Goal: Task Accomplishment & Management: Manage account settings

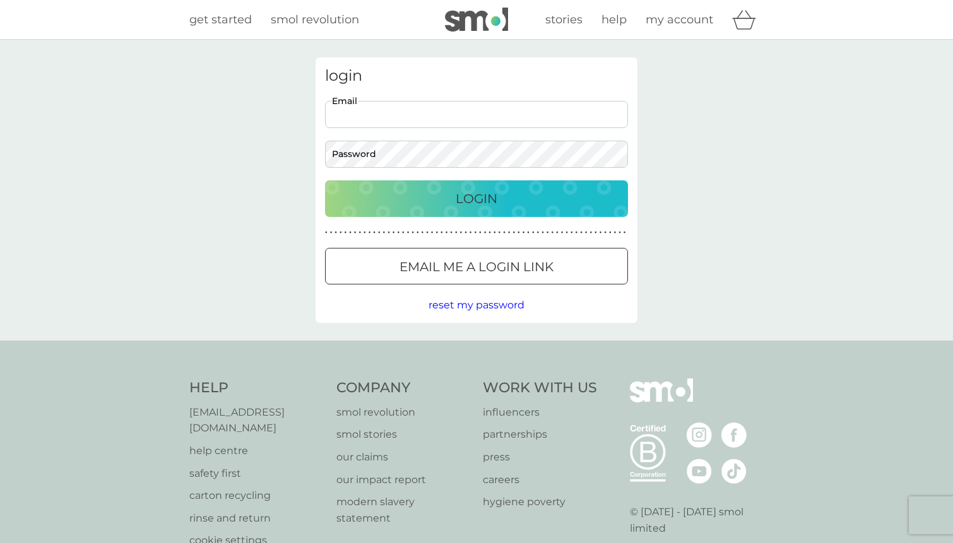
type input "[EMAIL_ADDRESS][DOMAIN_NAME]"
click at [476, 198] on button "Login" at bounding box center [476, 198] width 303 height 37
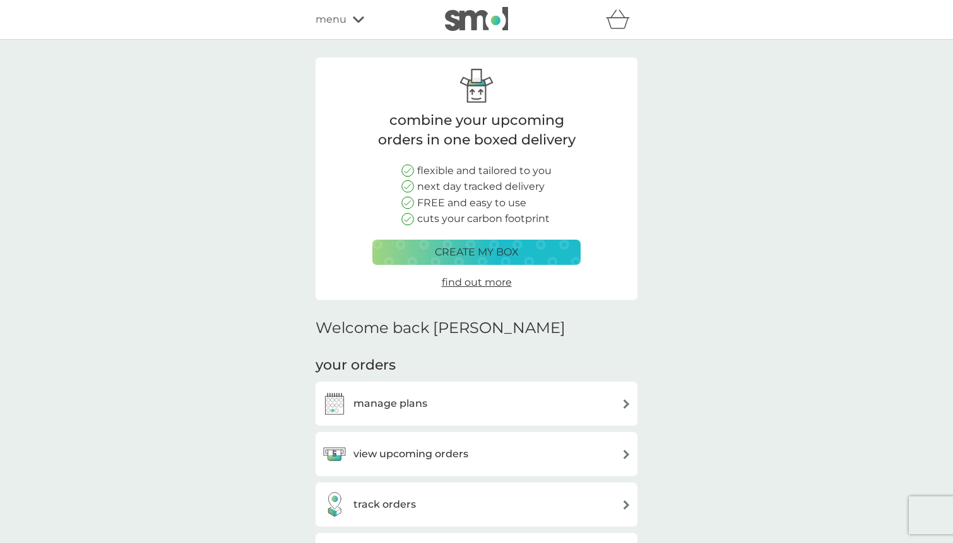
click at [531, 391] on div "manage plans" at bounding box center [476, 403] width 309 height 25
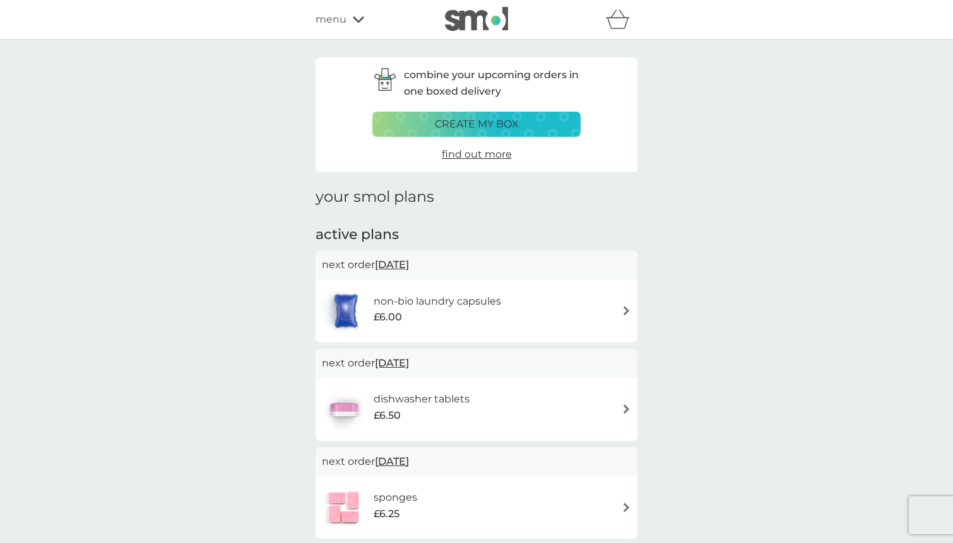
click at [484, 312] on div "£6.00" at bounding box center [437, 317] width 127 height 16
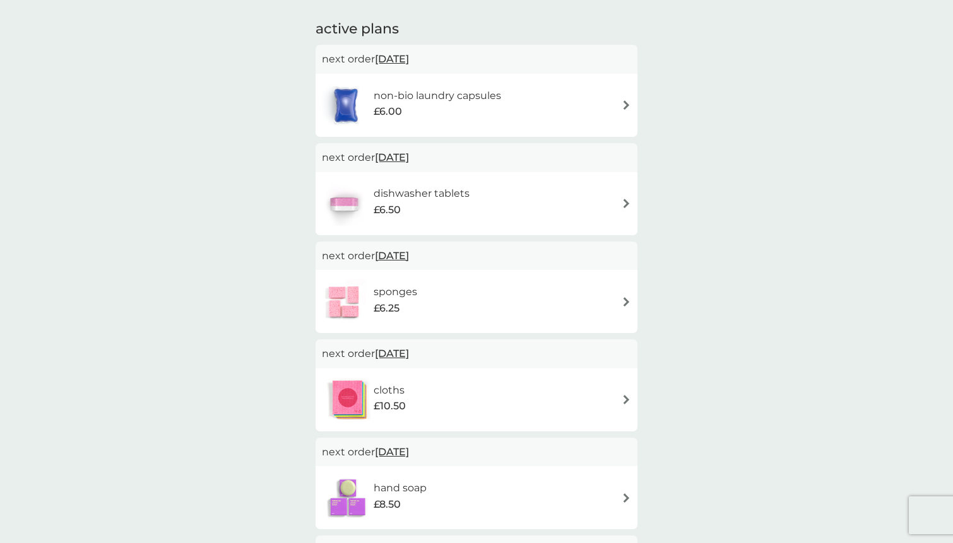
scroll to position [260, 0]
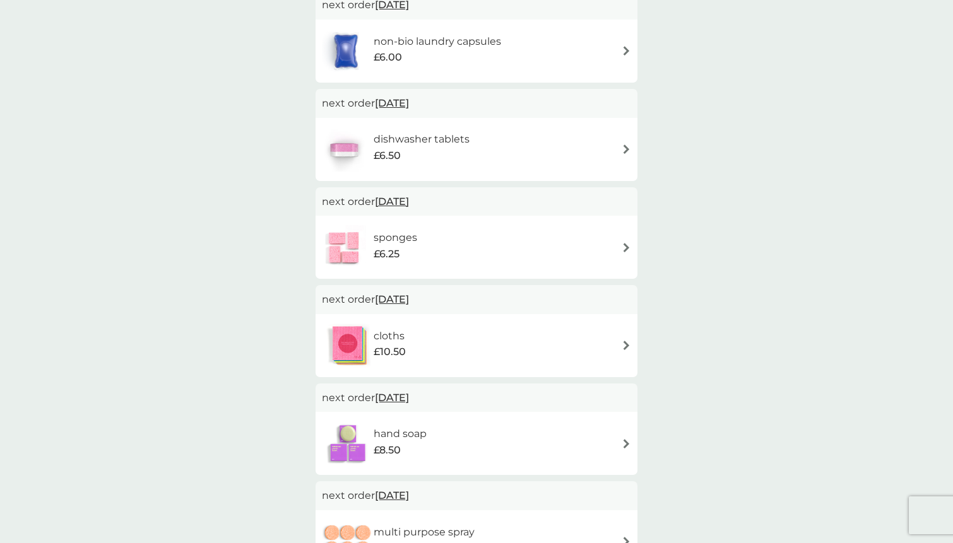
click at [536, 426] on div "hand soap £8.50" at bounding box center [476, 444] width 309 height 44
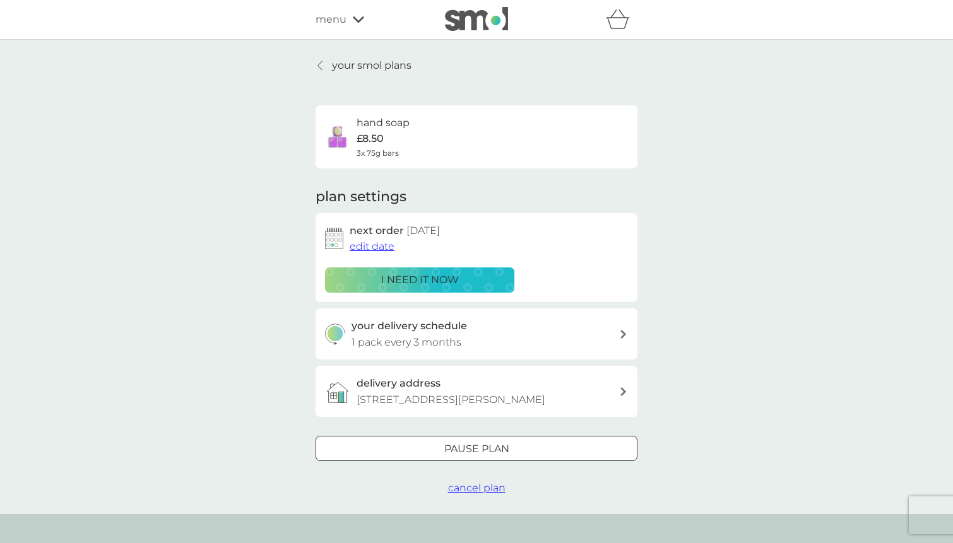
click at [420, 447] on div "Pause plan" at bounding box center [476, 449] width 321 height 16
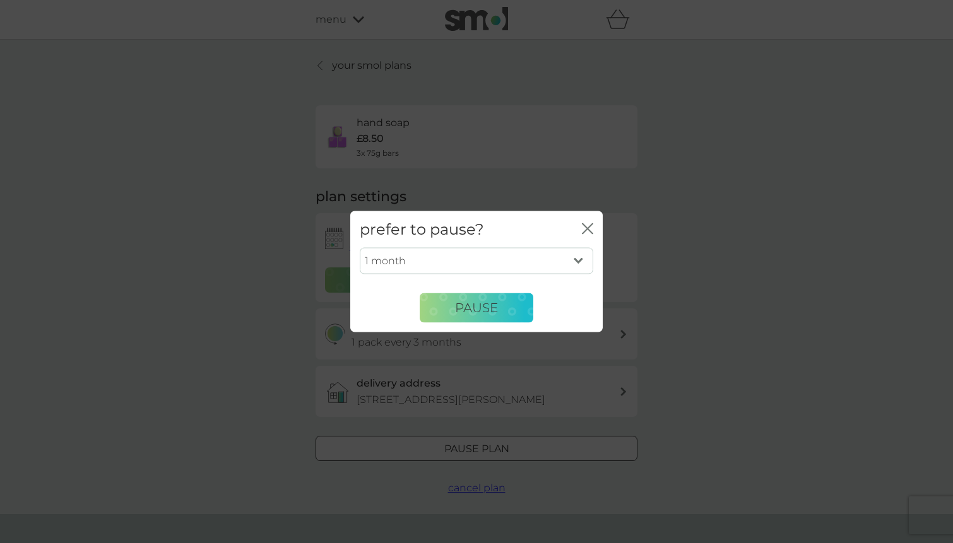
click at [591, 228] on icon "close" at bounding box center [587, 228] width 11 height 11
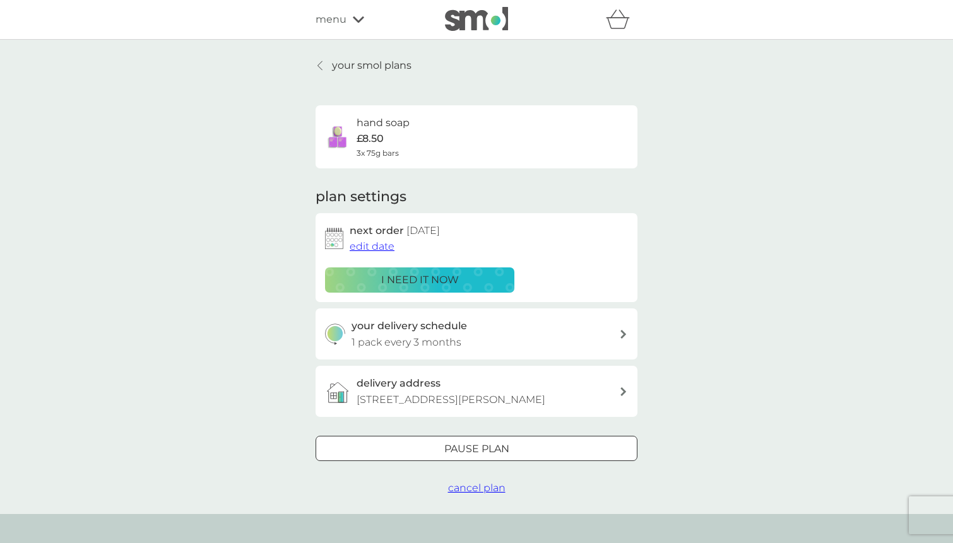
click at [360, 244] on span "edit date" at bounding box center [372, 246] width 45 height 12
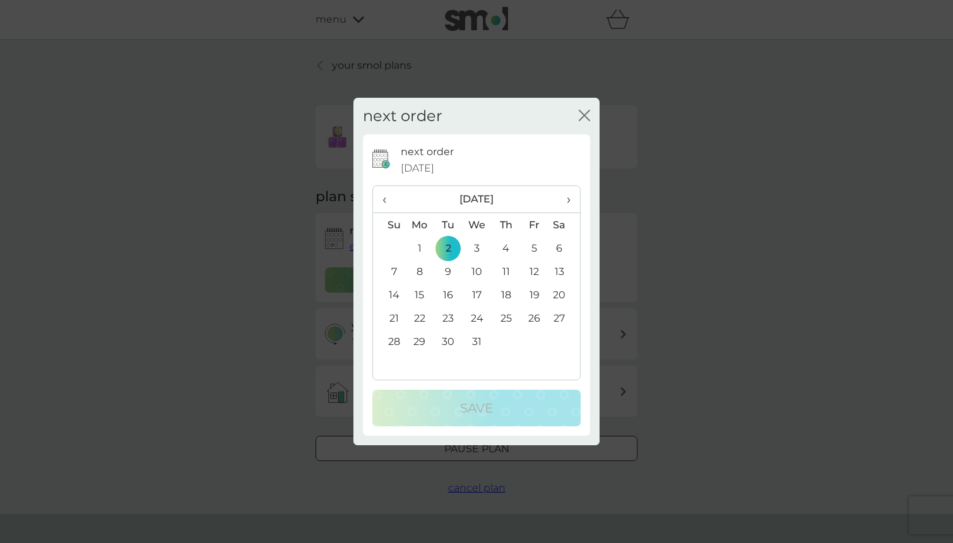
click at [567, 201] on span "›" at bounding box center [564, 199] width 13 height 27
click at [418, 272] on td "5" at bounding box center [419, 271] width 29 height 23
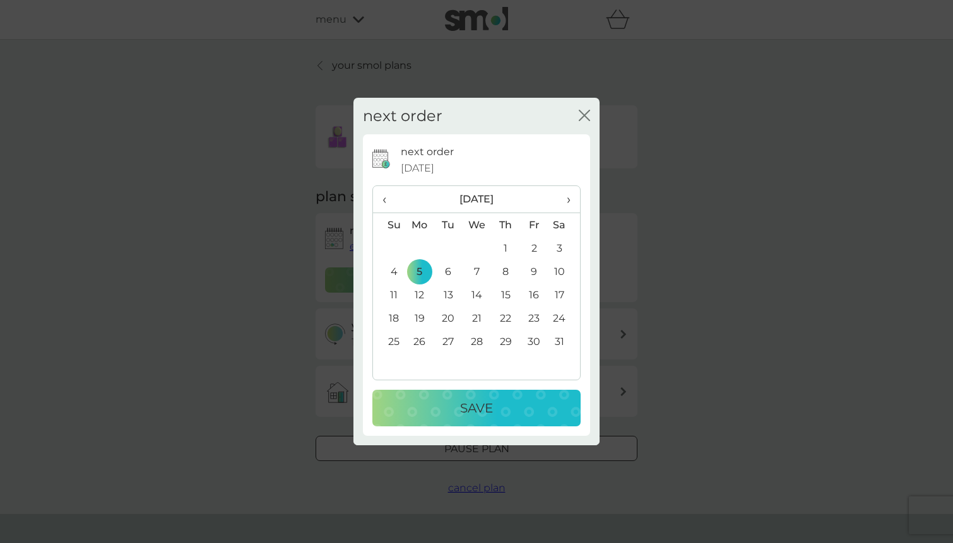
click at [426, 413] on div "Save" at bounding box center [476, 408] width 183 height 20
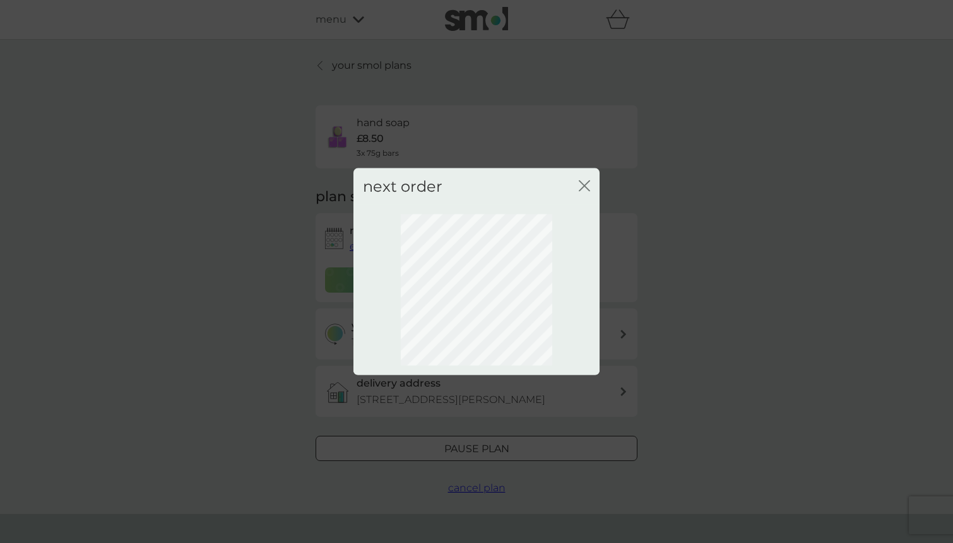
click at [586, 190] on icon "close" at bounding box center [584, 185] width 11 height 11
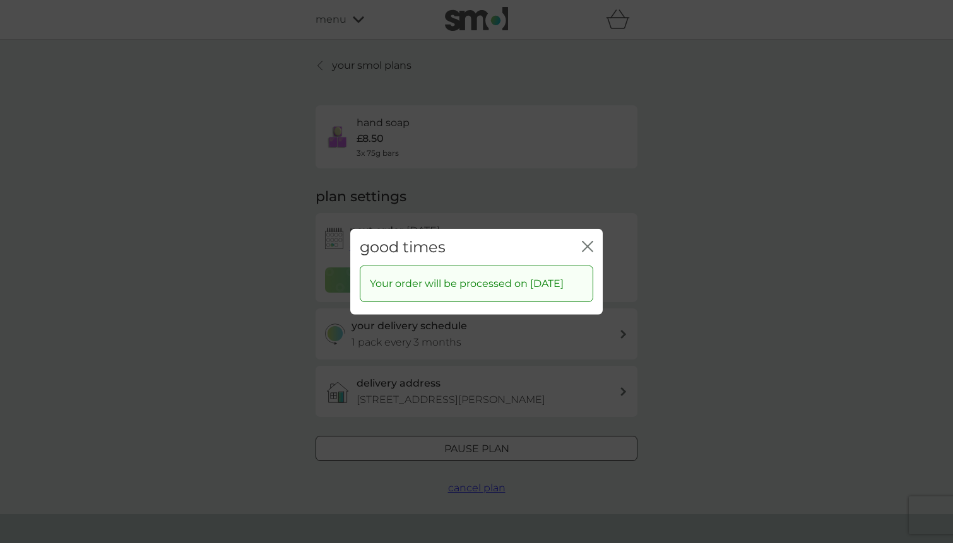
click at [585, 242] on icon "close" at bounding box center [587, 245] width 11 height 11
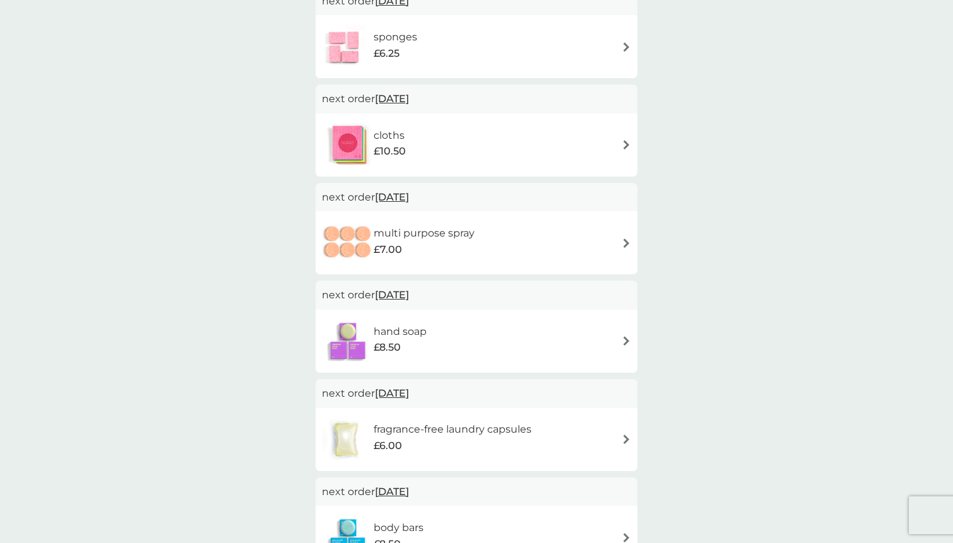
scroll to position [484, 0]
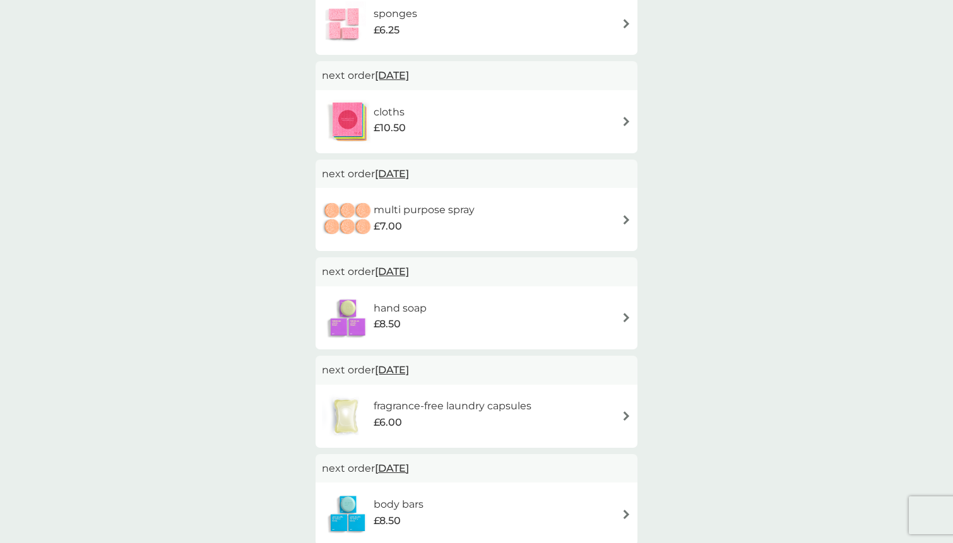
click at [550, 406] on div "fragrance-free laundry capsules £6.00" at bounding box center [476, 416] width 309 height 44
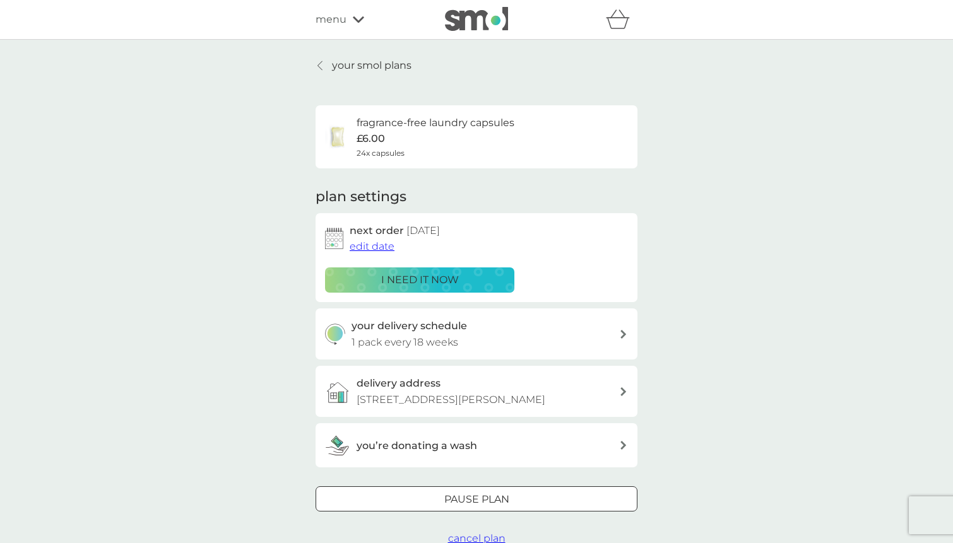
click at [557, 336] on div "your delivery schedule 1 pack every 18 weeks" at bounding box center [486, 334] width 268 height 32
select select "119"
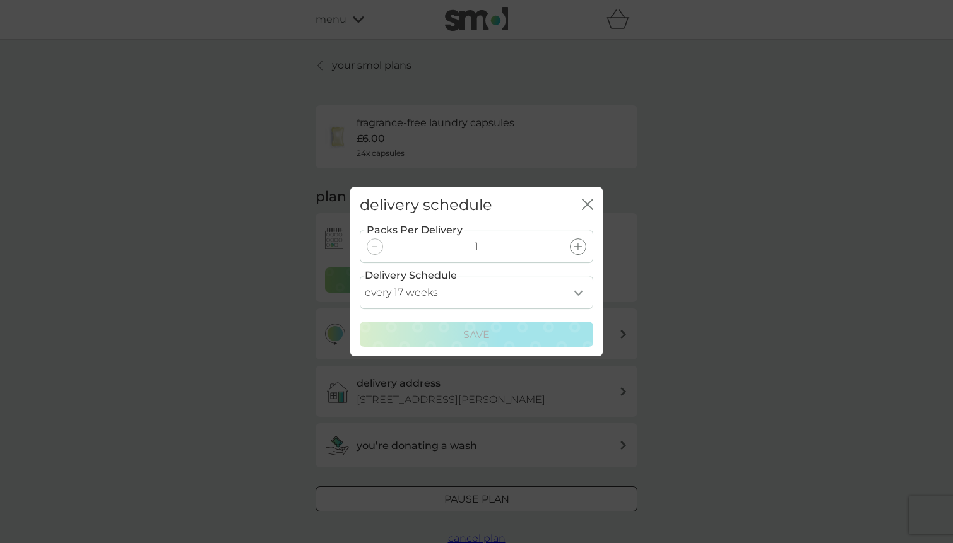
click at [581, 206] on div "delivery schedule close" at bounding box center [476, 205] width 252 height 37
click at [586, 206] on icon "close" at bounding box center [584, 204] width 5 height 10
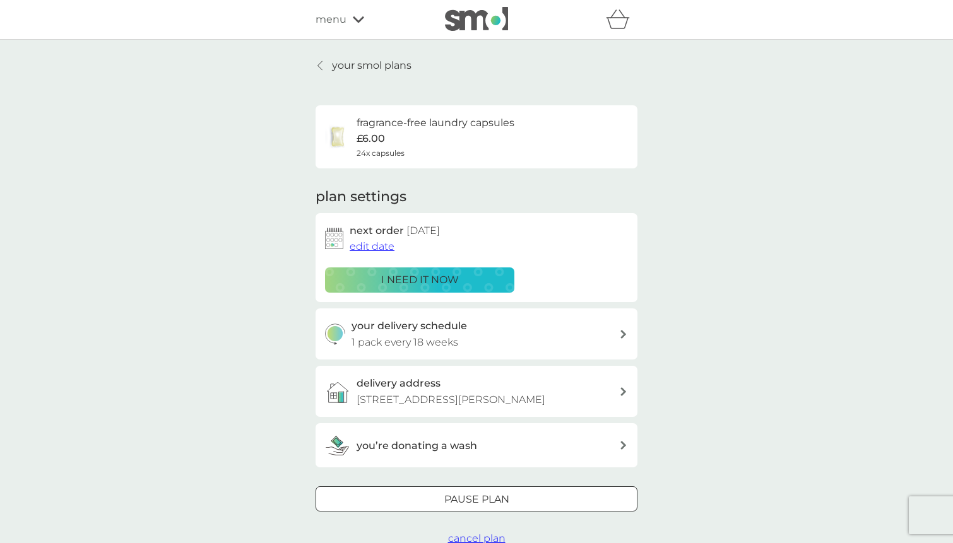
click at [581, 333] on div "your delivery schedule 1 pack every 18 weeks" at bounding box center [486, 334] width 268 height 32
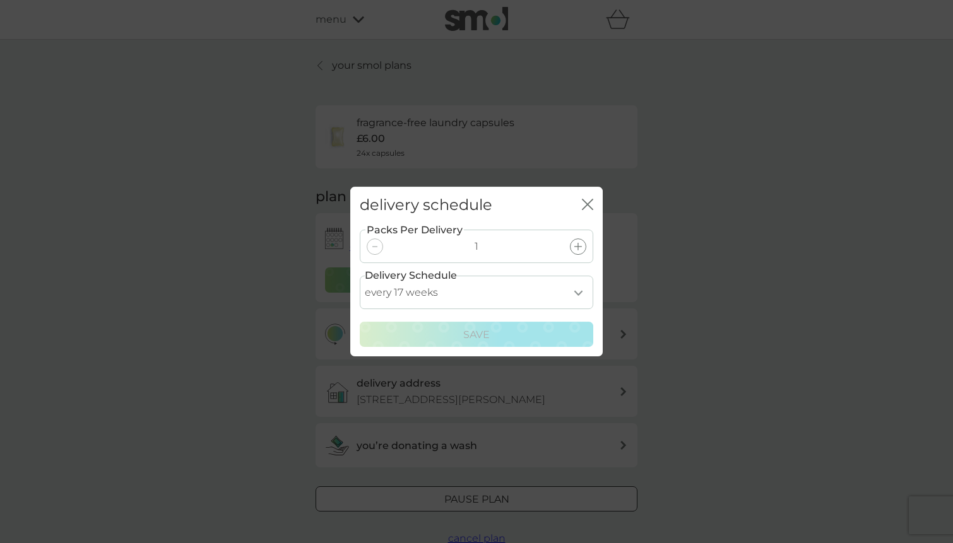
select select "28"
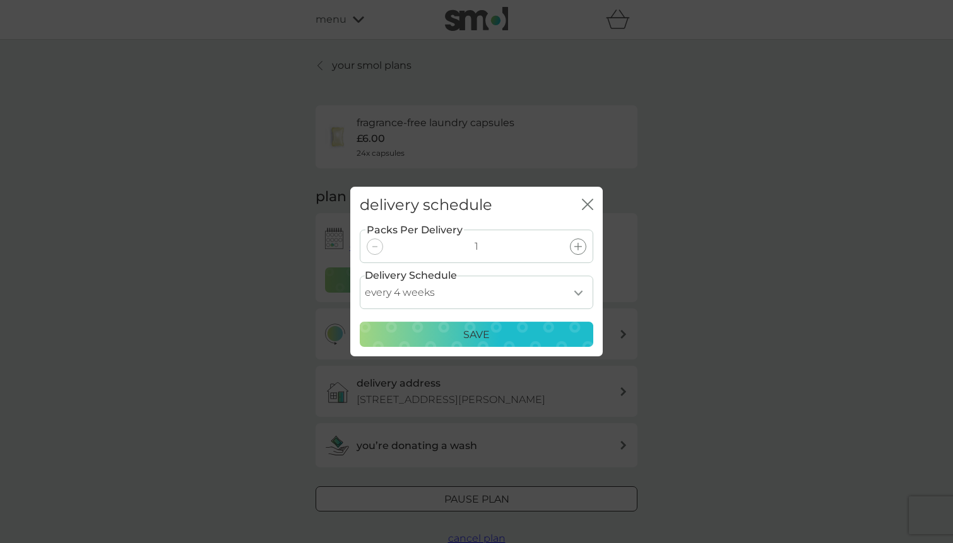
click at [535, 342] on div "Save" at bounding box center [476, 335] width 217 height 16
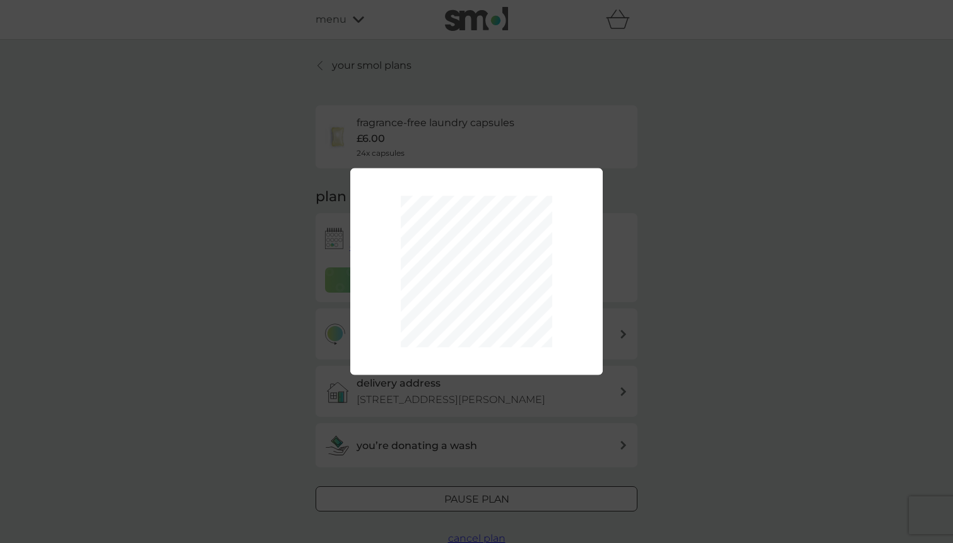
click at [658, 292] on div "Packs Per Delivery 1 Delivery Schedule every 1 week every 2 weeks every 3 weeks…" at bounding box center [476, 271] width 953 height 543
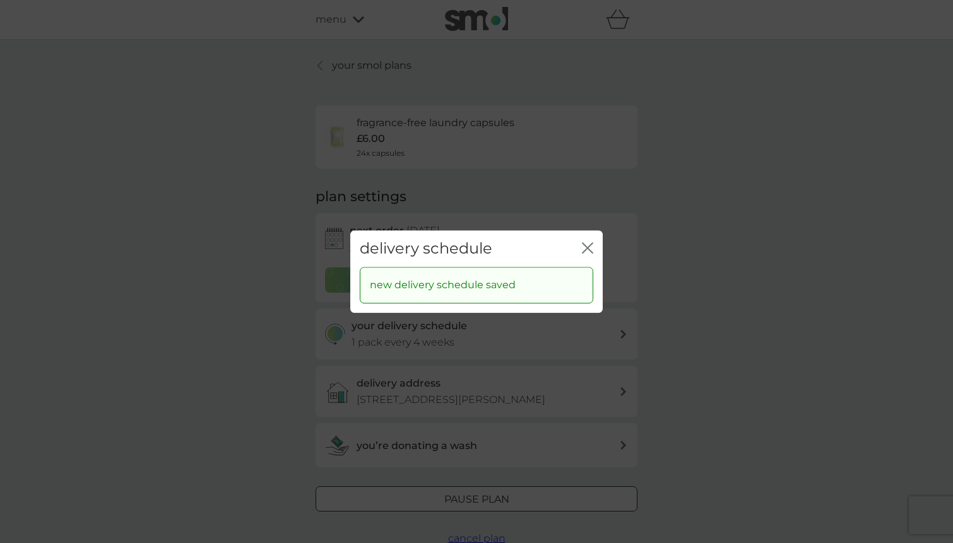
click at [586, 247] on icon "close" at bounding box center [584, 248] width 5 height 10
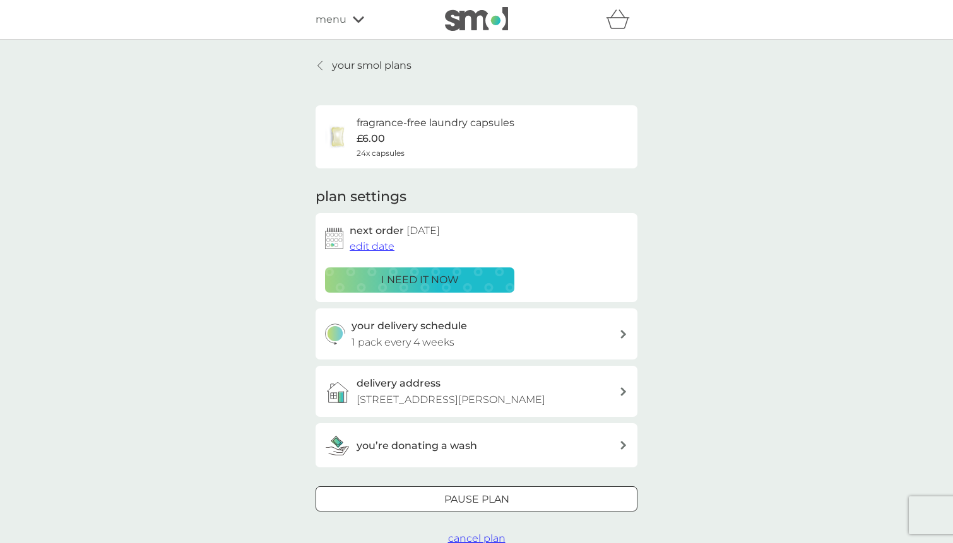
click at [382, 241] on span "edit date" at bounding box center [372, 246] width 45 height 12
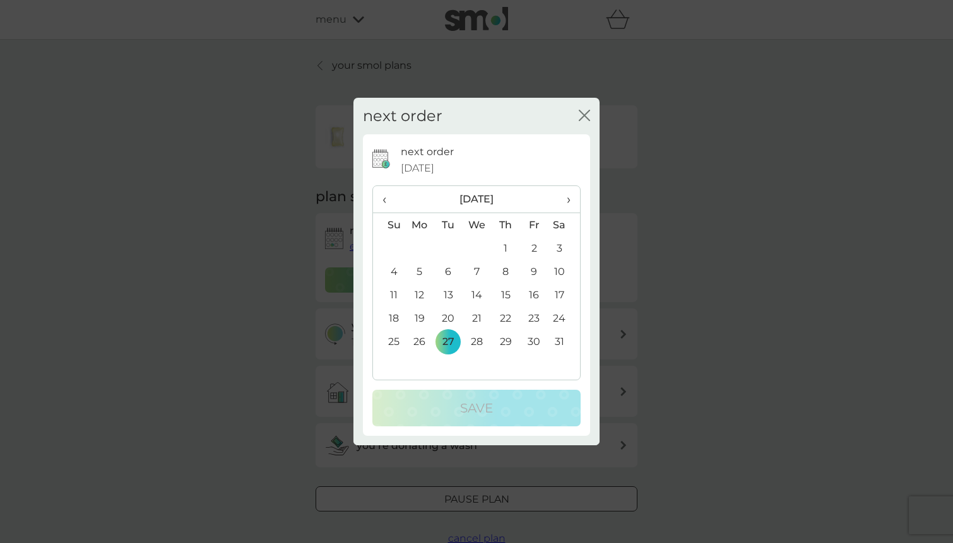
click at [383, 198] on span "‹" at bounding box center [388, 199] width 13 height 27
click at [570, 200] on span "›" at bounding box center [564, 199] width 13 height 27
click at [422, 271] on td "3" at bounding box center [419, 271] width 29 height 23
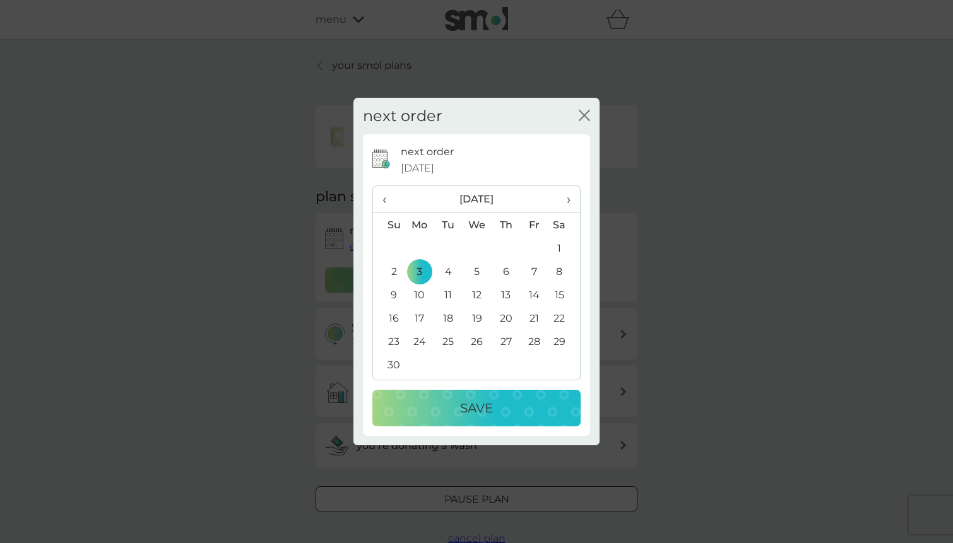
click at [413, 404] on div "Save" at bounding box center [476, 408] width 183 height 20
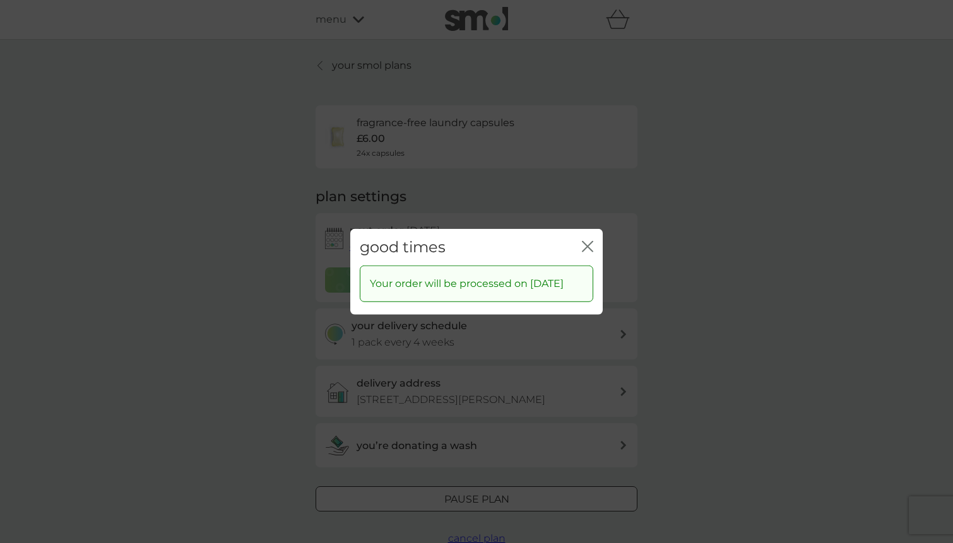
click at [587, 241] on icon "close" at bounding box center [584, 246] width 5 height 10
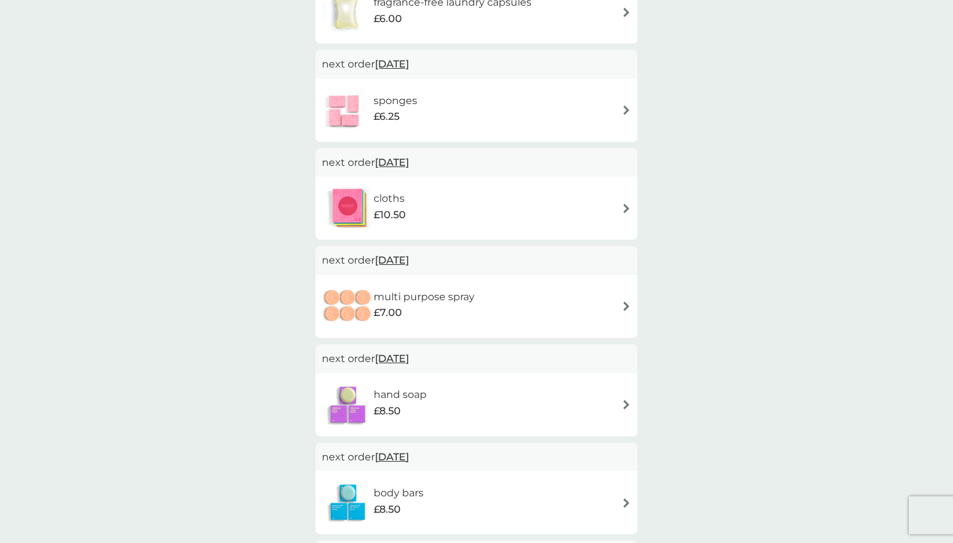
scroll to position [496, 0]
